Goal: Find specific page/section: Find specific page/section

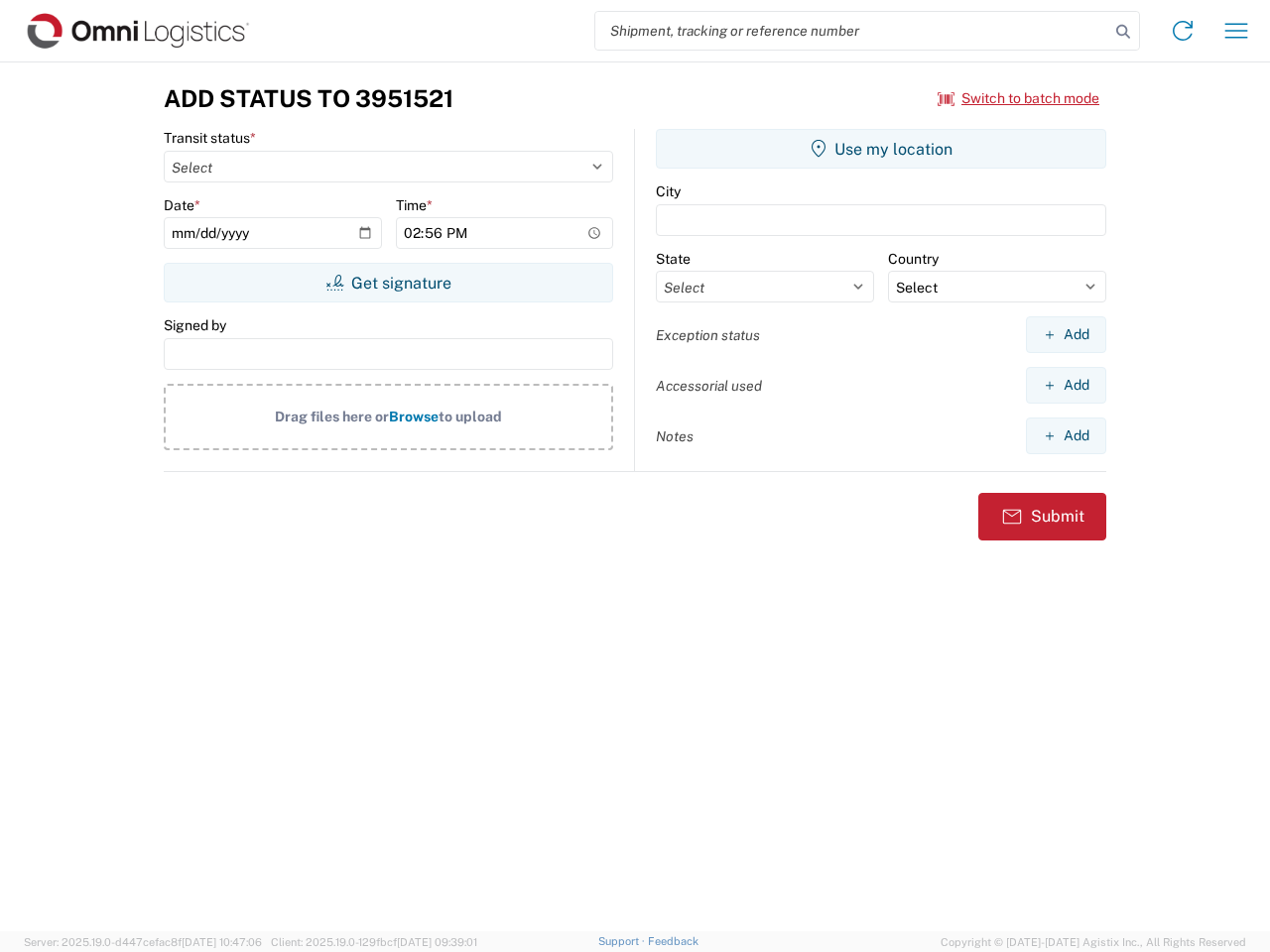
click at [852, 31] on input "search" at bounding box center [851, 31] width 513 height 38
click at [1123, 32] on icon at bounding box center [1123, 32] width 28 height 28
click at [1183, 31] on icon at bounding box center [1183, 31] width 32 height 32
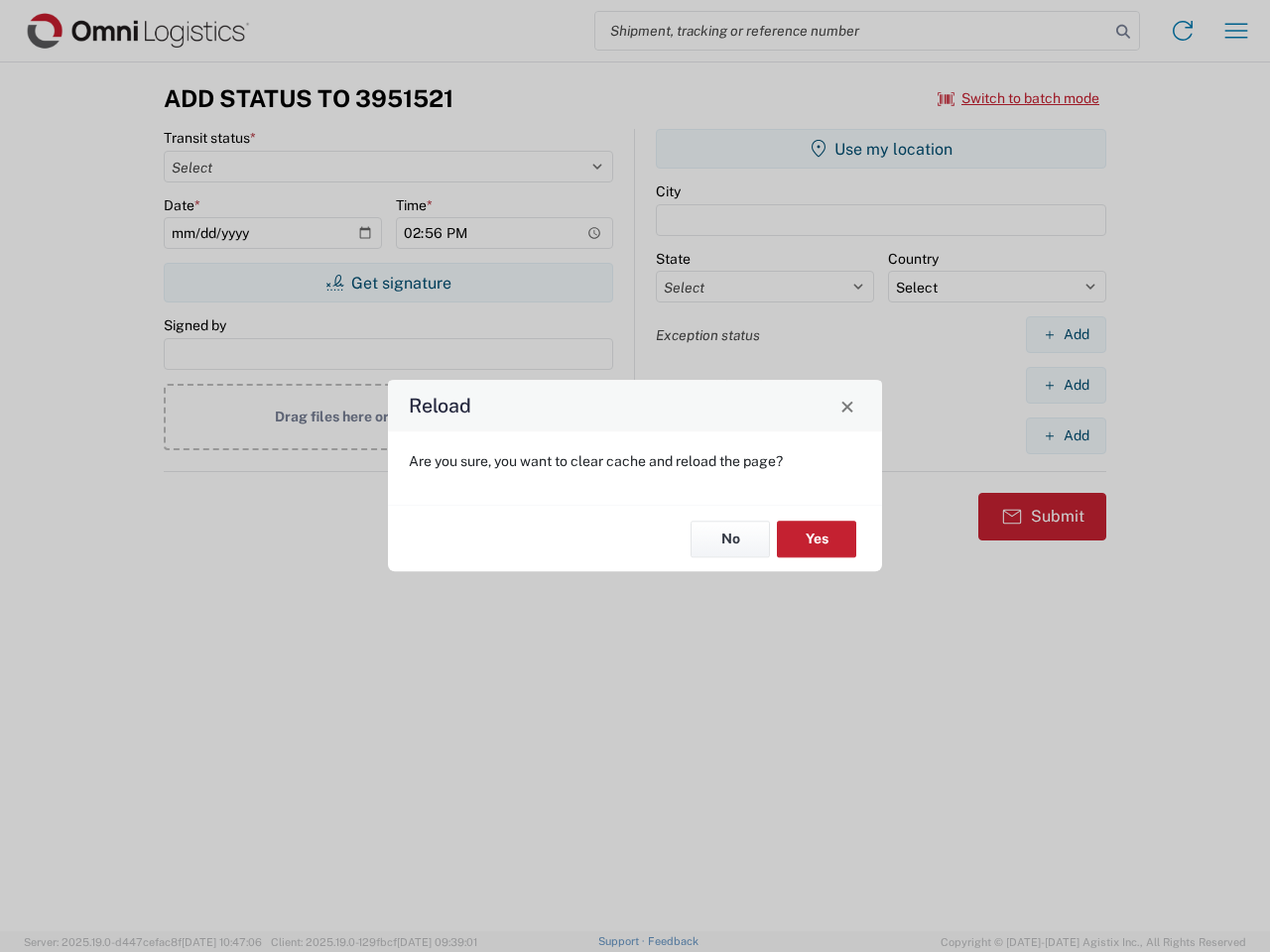
click at [1019, 98] on div "Reload Are you sure, you want to clear cache and reload the page? No Yes" at bounding box center [635, 476] width 1270 height 952
click at [388, 283] on div "Reload Are you sure, you want to clear cache and reload the page? No Yes" at bounding box center [635, 476] width 1270 height 952
click at [881, 149] on div "Reload Are you sure, you want to clear cache and reload the page? No Yes" at bounding box center [635, 476] width 1270 height 952
click at [1065, 335] on div "Reload Are you sure, you want to clear cache and reload the page? No Yes" at bounding box center [635, 476] width 1270 height 952
click at [1065, 385] on div "Reload Are you sure, you want to clear cache and reload the page? No Yes" at bounding box center [635, 476] width 1270 height 952
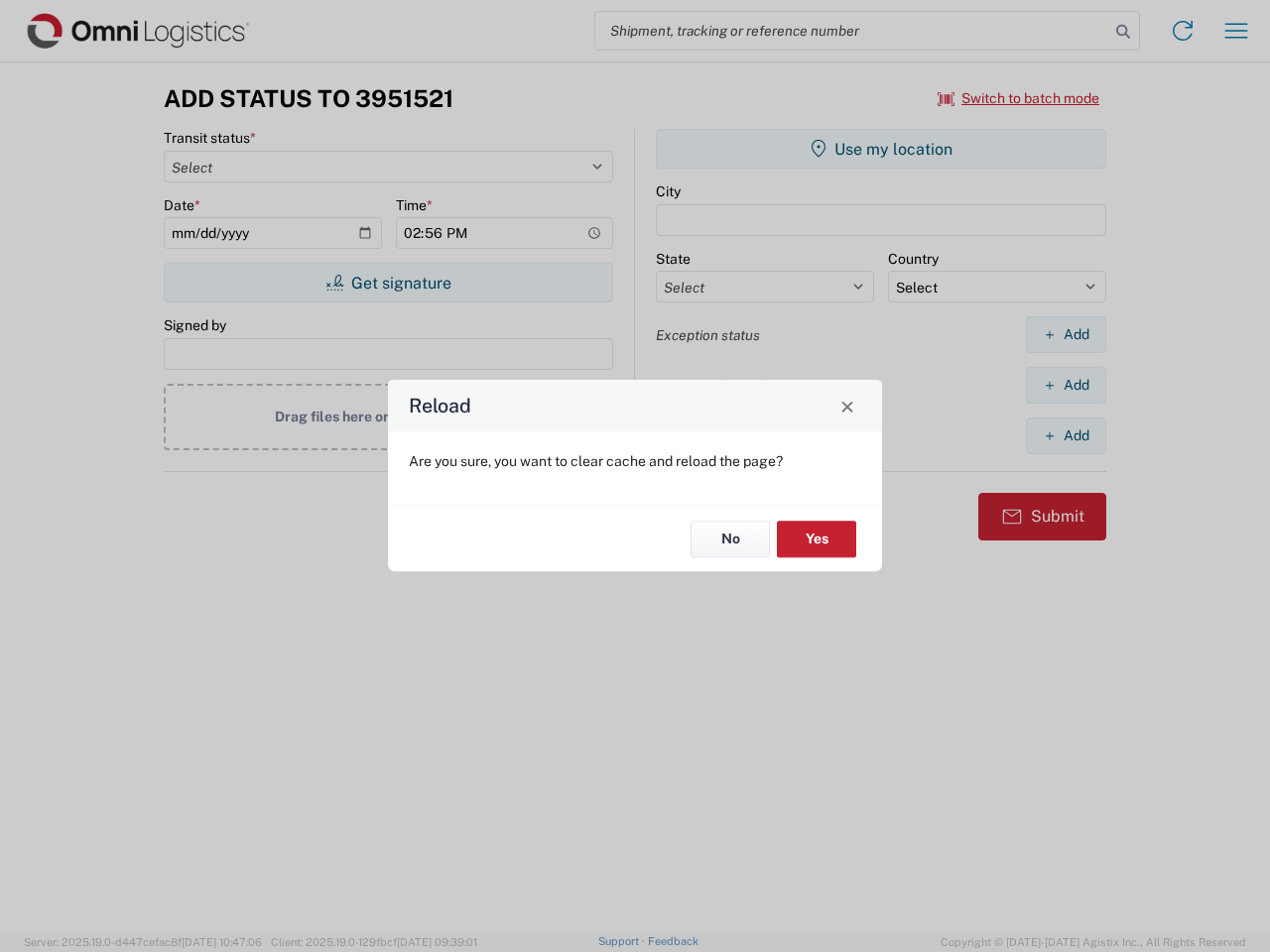
click at [1065, 435] on div "Reload Are you sure, you want to clear cache and reload the page? No Yes" at bounding box center [635, 476] width 1270 height 952
